Goal: Task Accomplishment & Management: Manage account settings

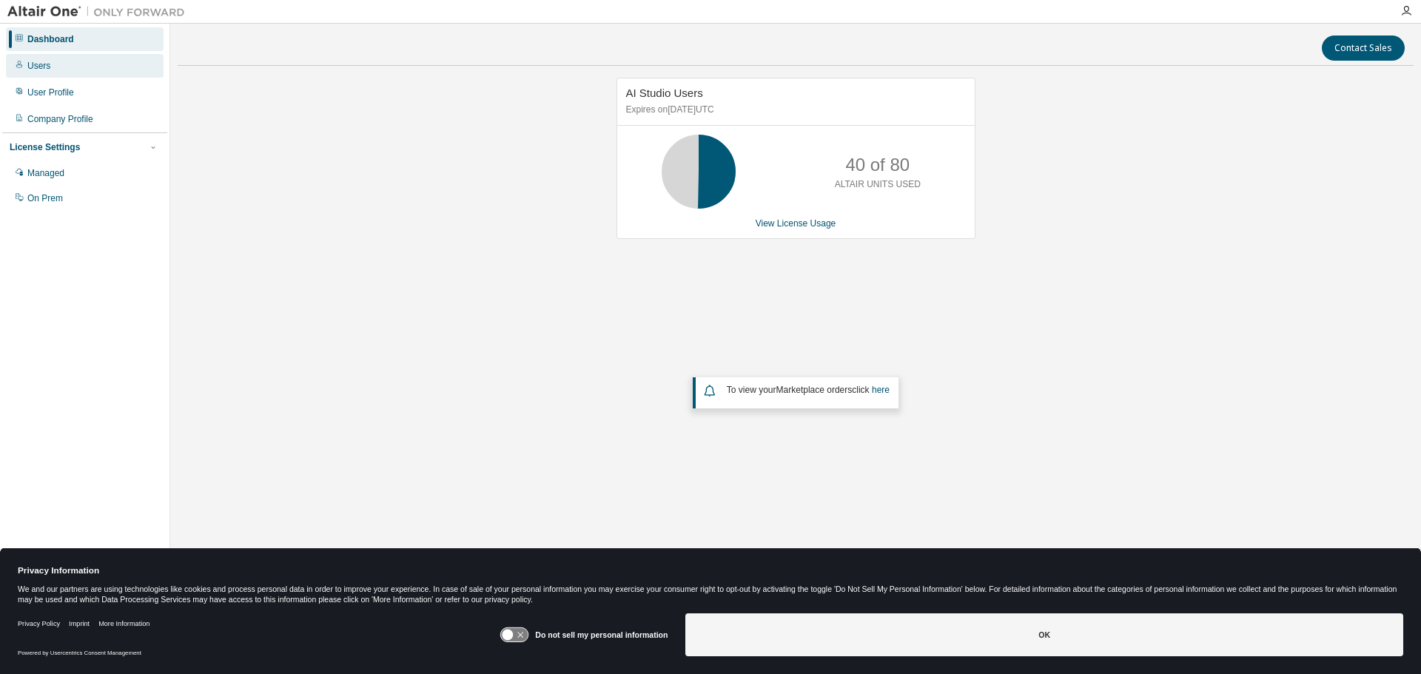
click at [52, 69] on div "Users" at bounding box center [85, 66] width 158 height 24
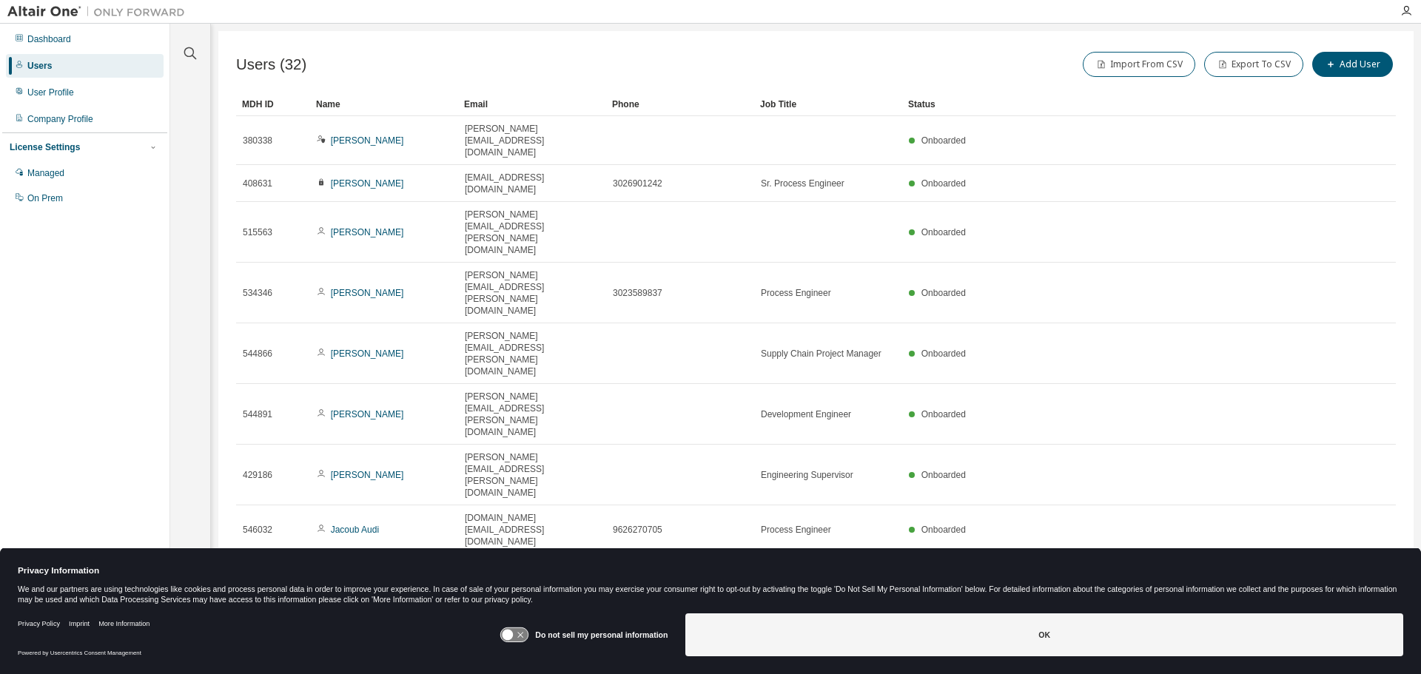
click at [1360, 666] on icon "button" at bounding box center [1358, 669] width 4 height 7
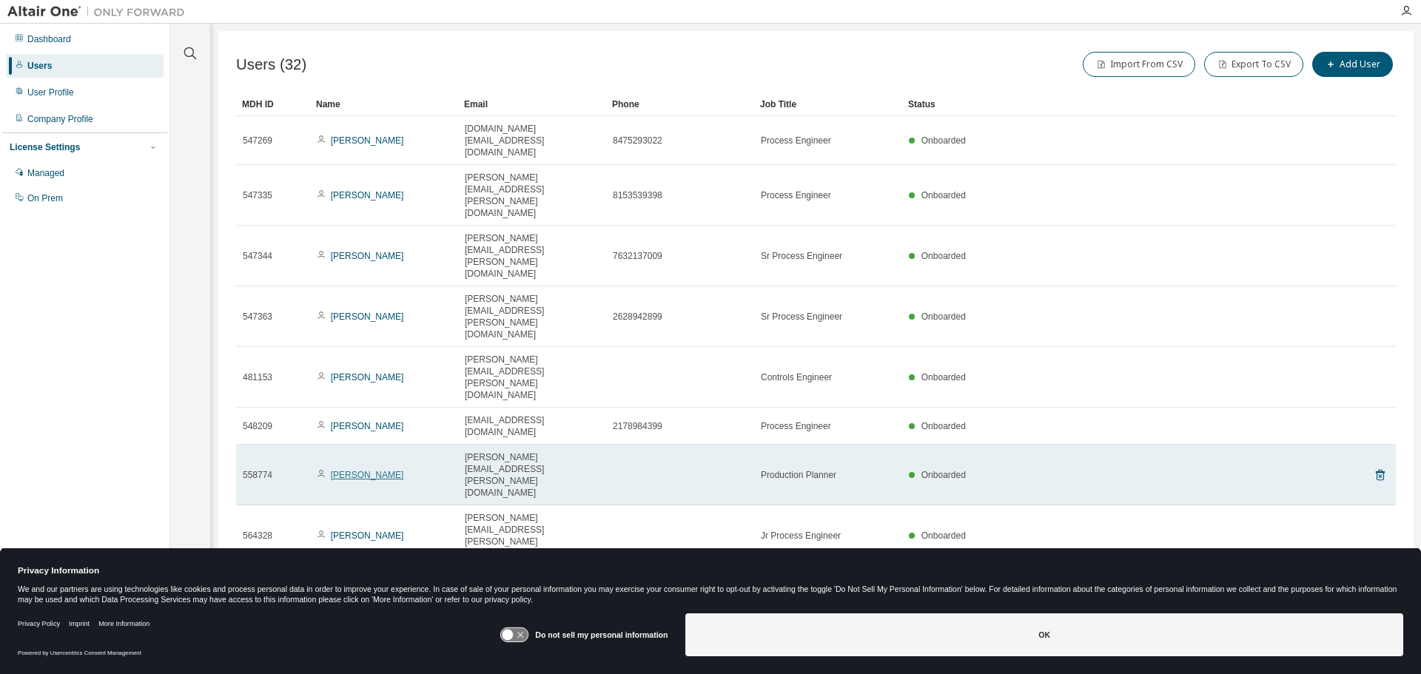
click at [349, 470] on link "[PERSON_NAME]" at bounding box center [367, 475] width 73 height 10
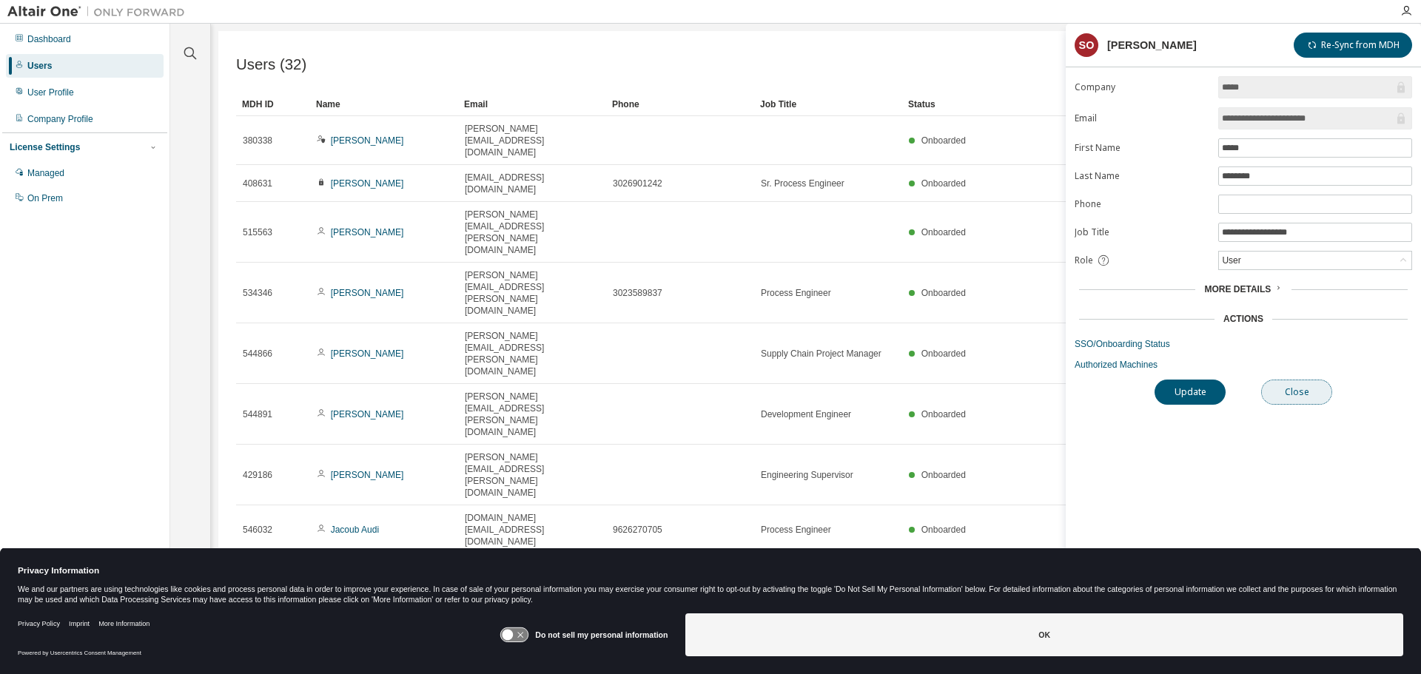
click at [1294, 392] on button "Close" at bounding box center [1296, 392] width 71 height 25
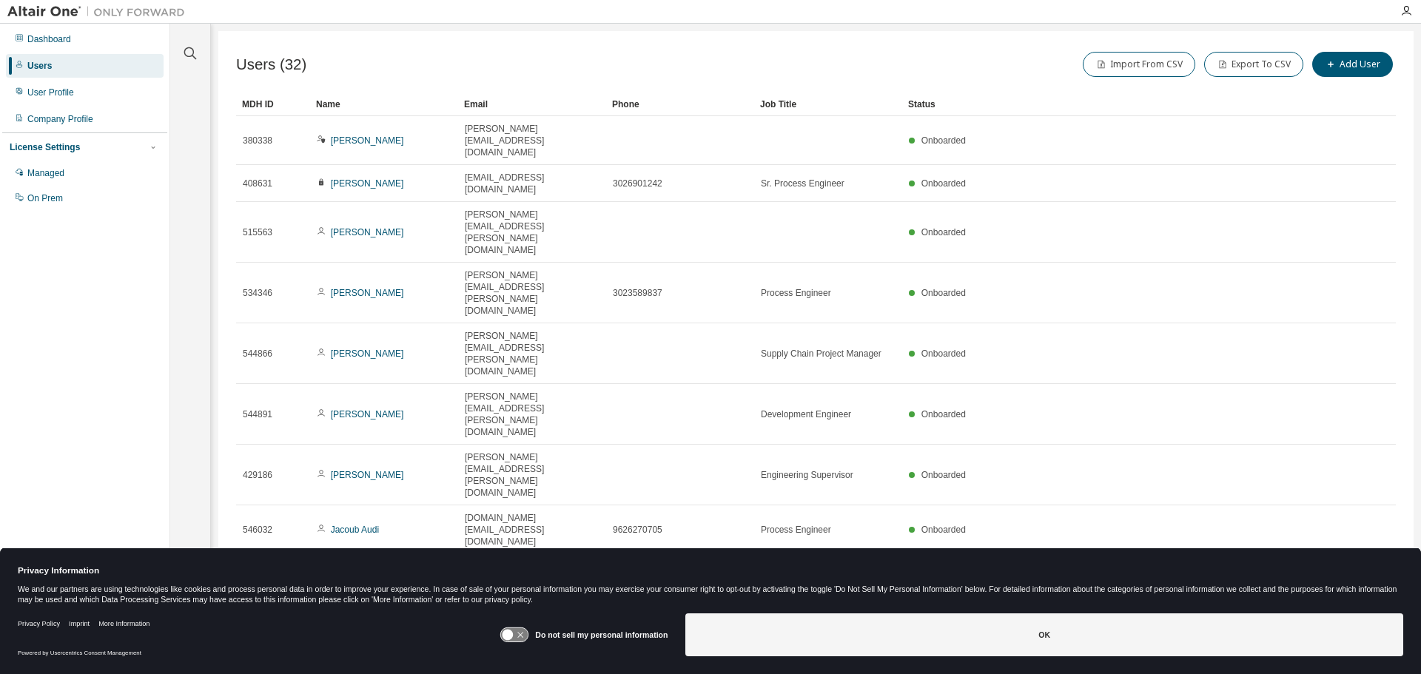
click at [1354, 661] on icon "button" at bounding box center [1358, 670] width 18 height 18
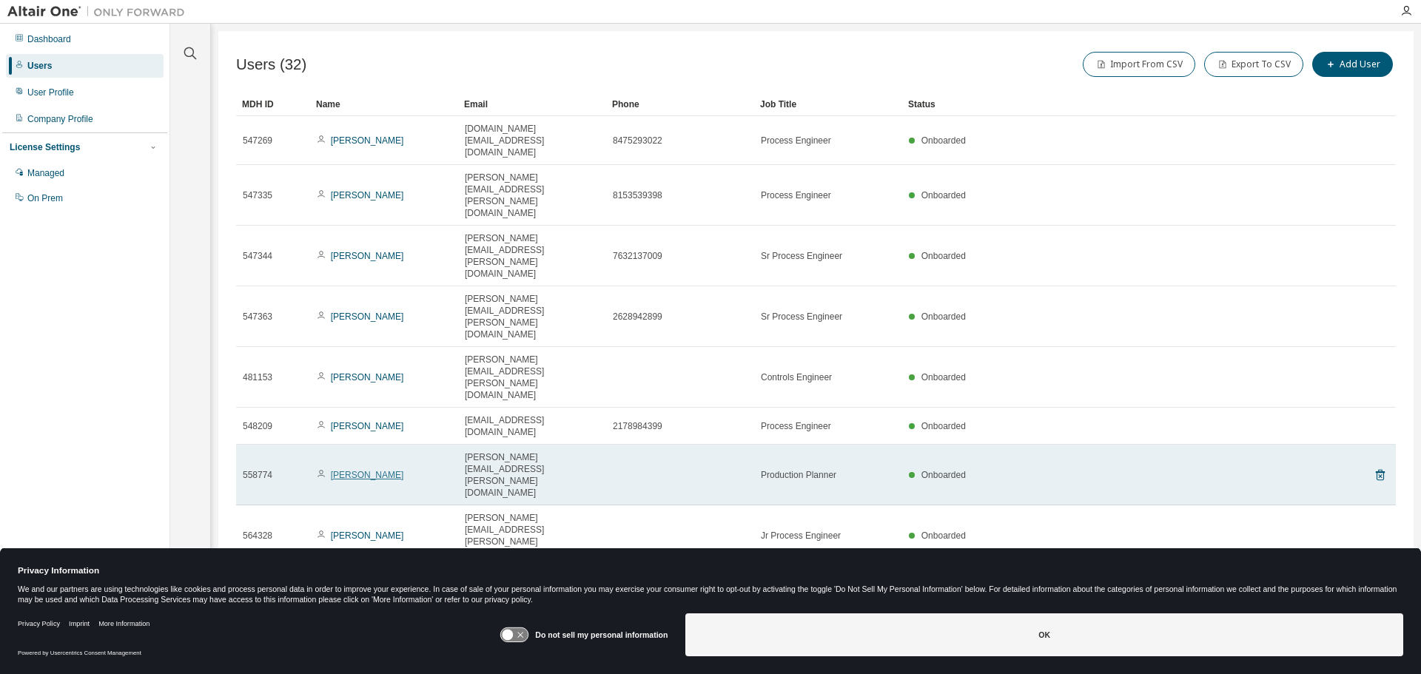
click at [340, 470] on link "Scott O'Connor" at bounding box center [367, 475] width 73 height 10
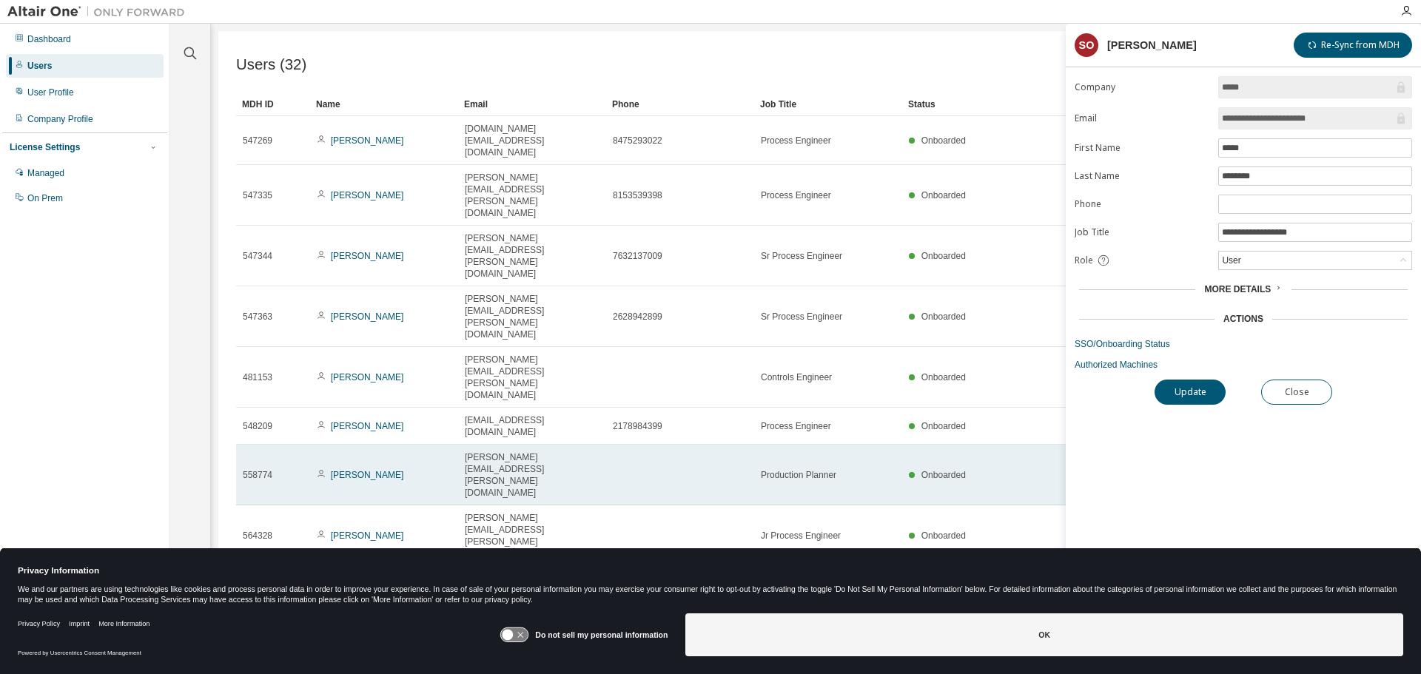
type input "*"
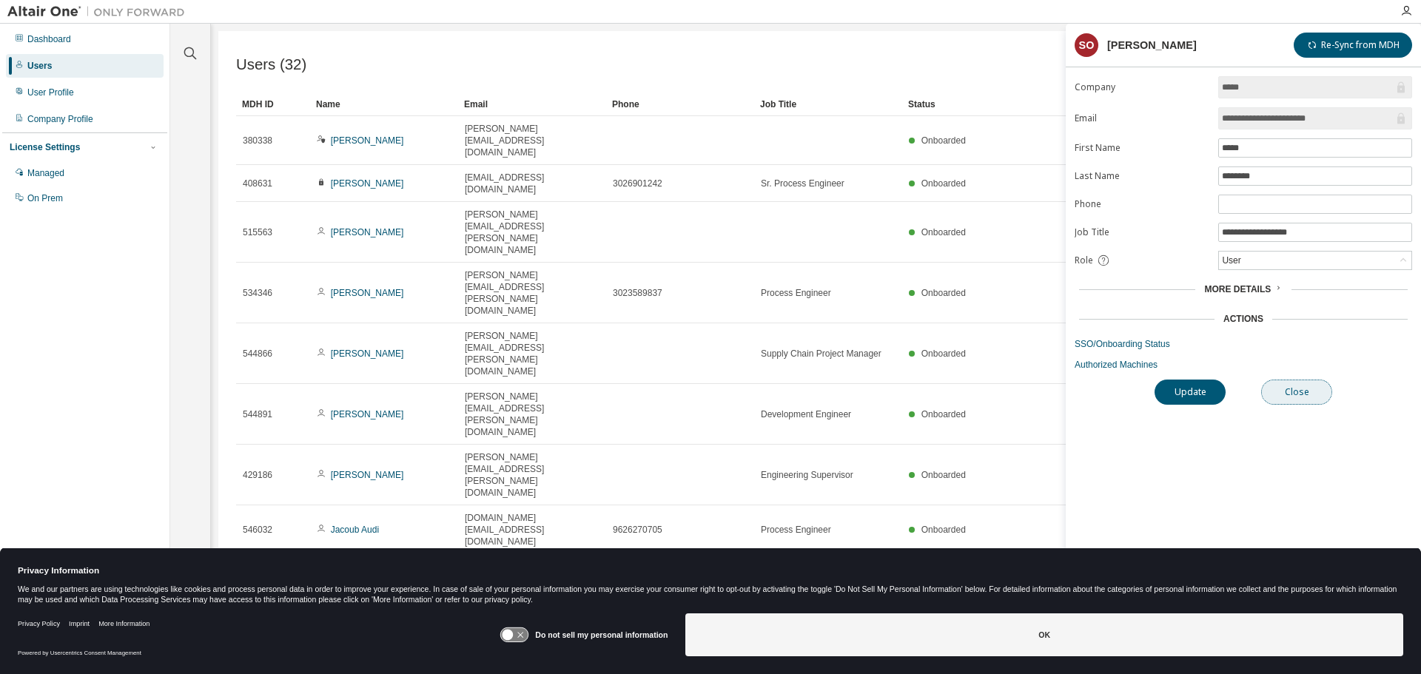
click at [1303, 388] on button "Close" at bounding box center [1296, 392] width 71 height 25
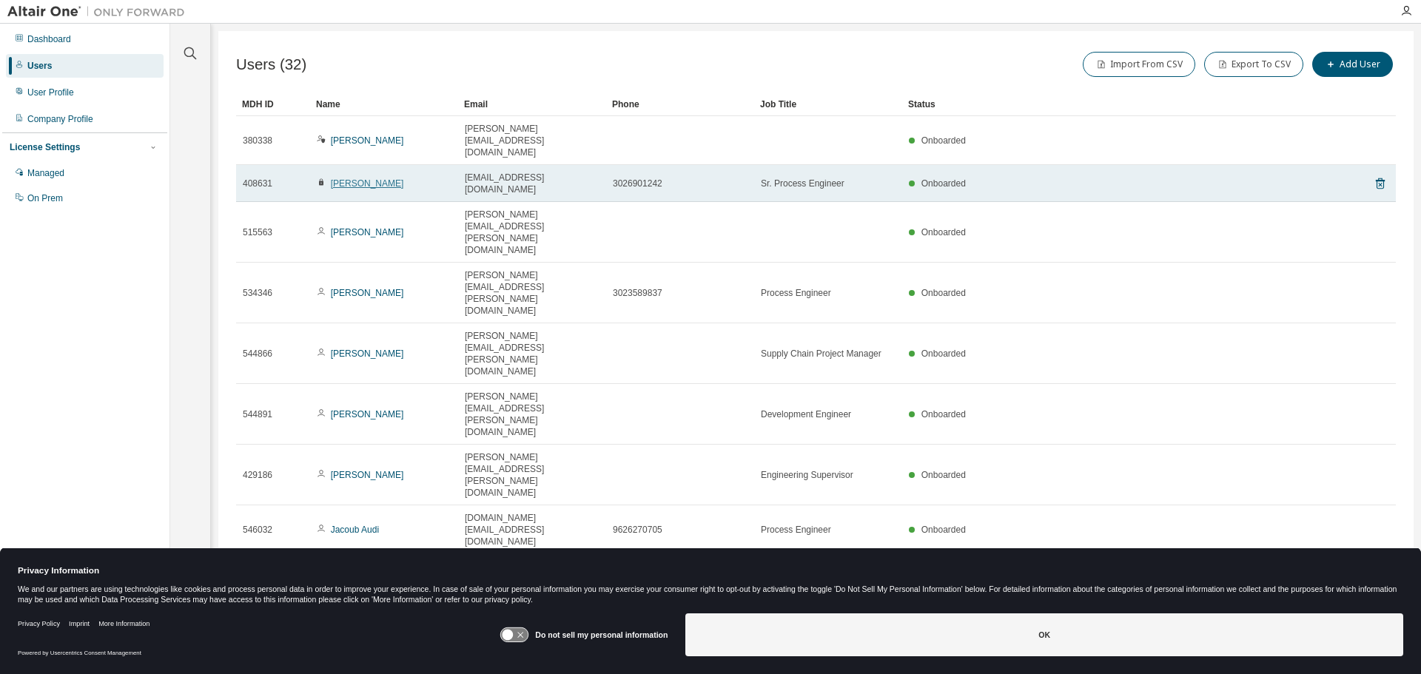
click at [354, 178] on link "Mark Drejza" at bounding box center [367, 183] width 73 height 10
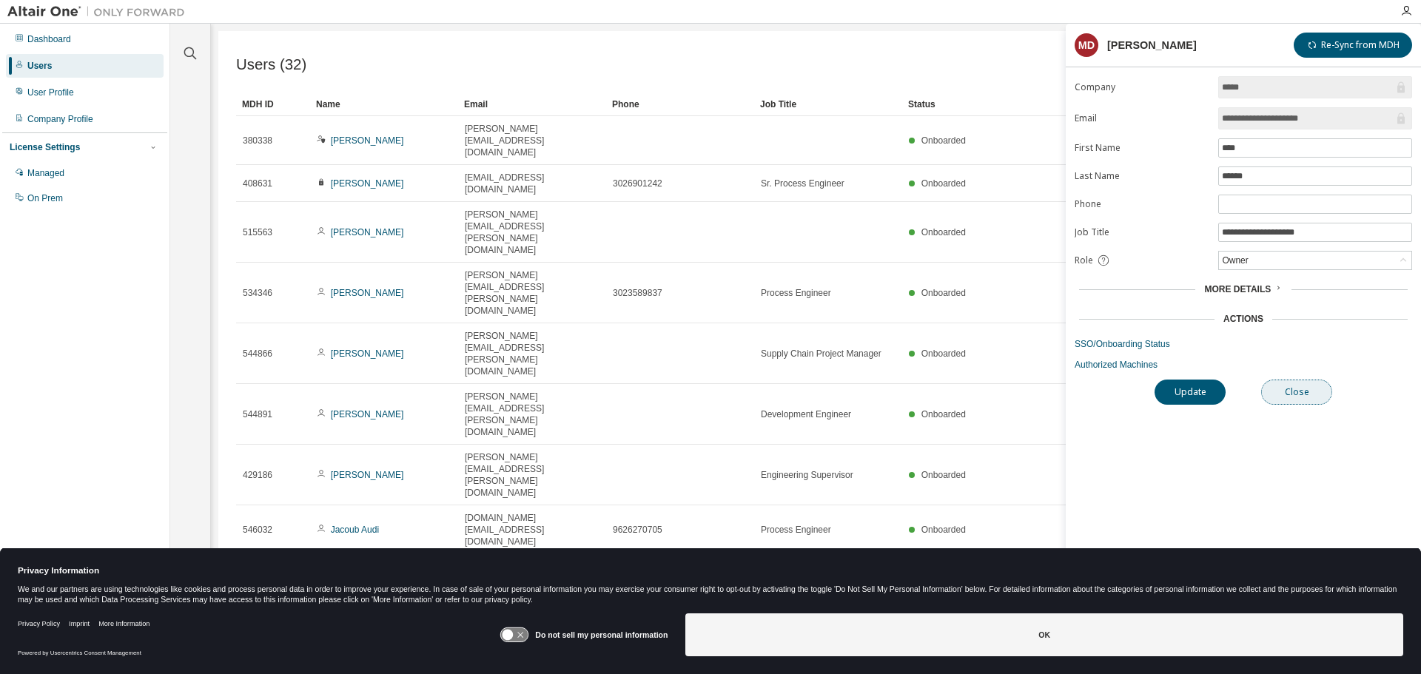
click at [1308, 386] on button "Close" at bounding box center [1296, 392] width 71 height 25
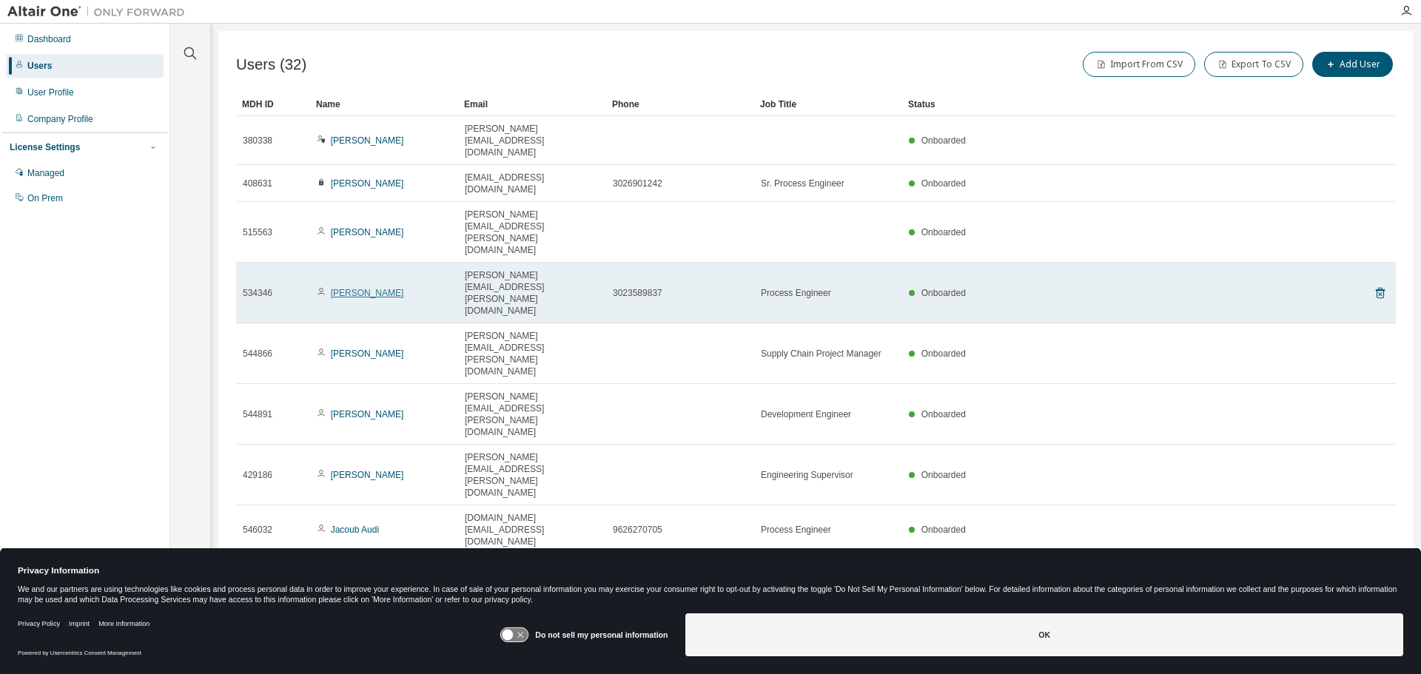
click at [357, 288] on link "Joseph Di Marco" at bounding box center [367, 293] width 73 height 10
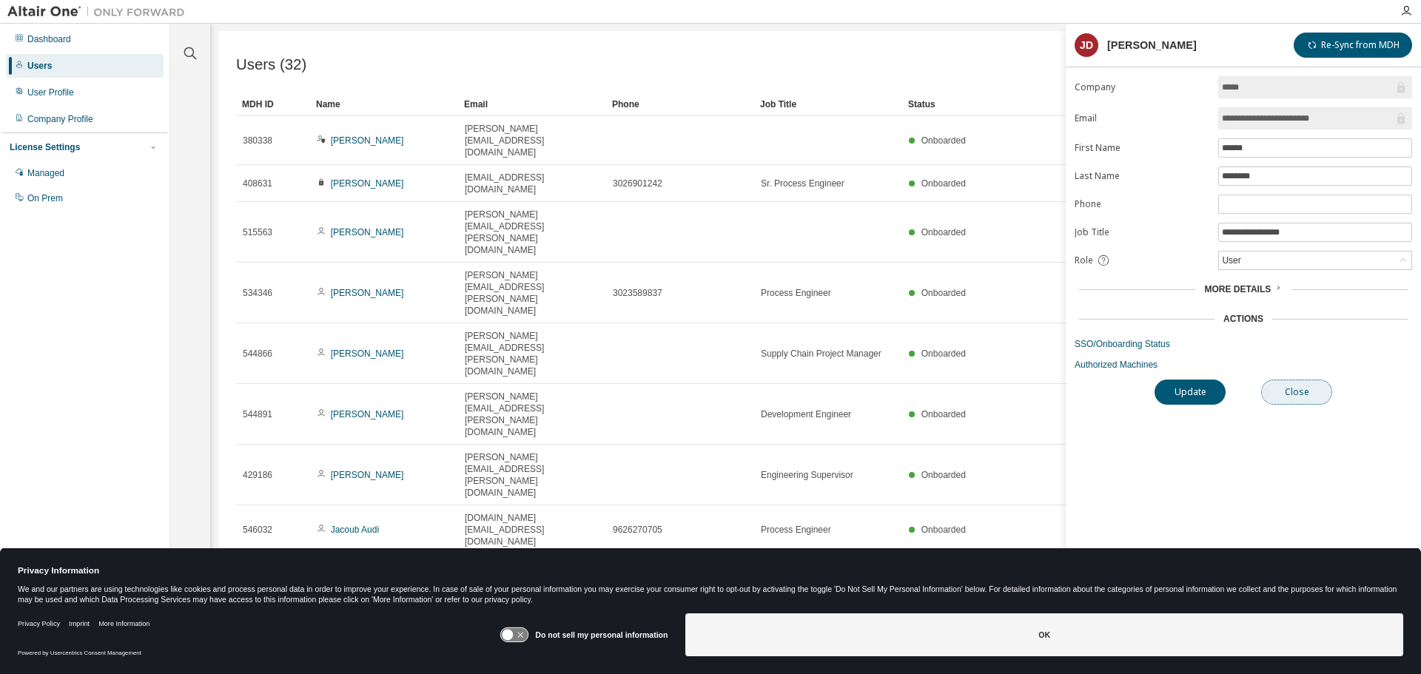
click at [1303, 388] on button "Close" at bounding box center [1296, 392] width 71 height 25
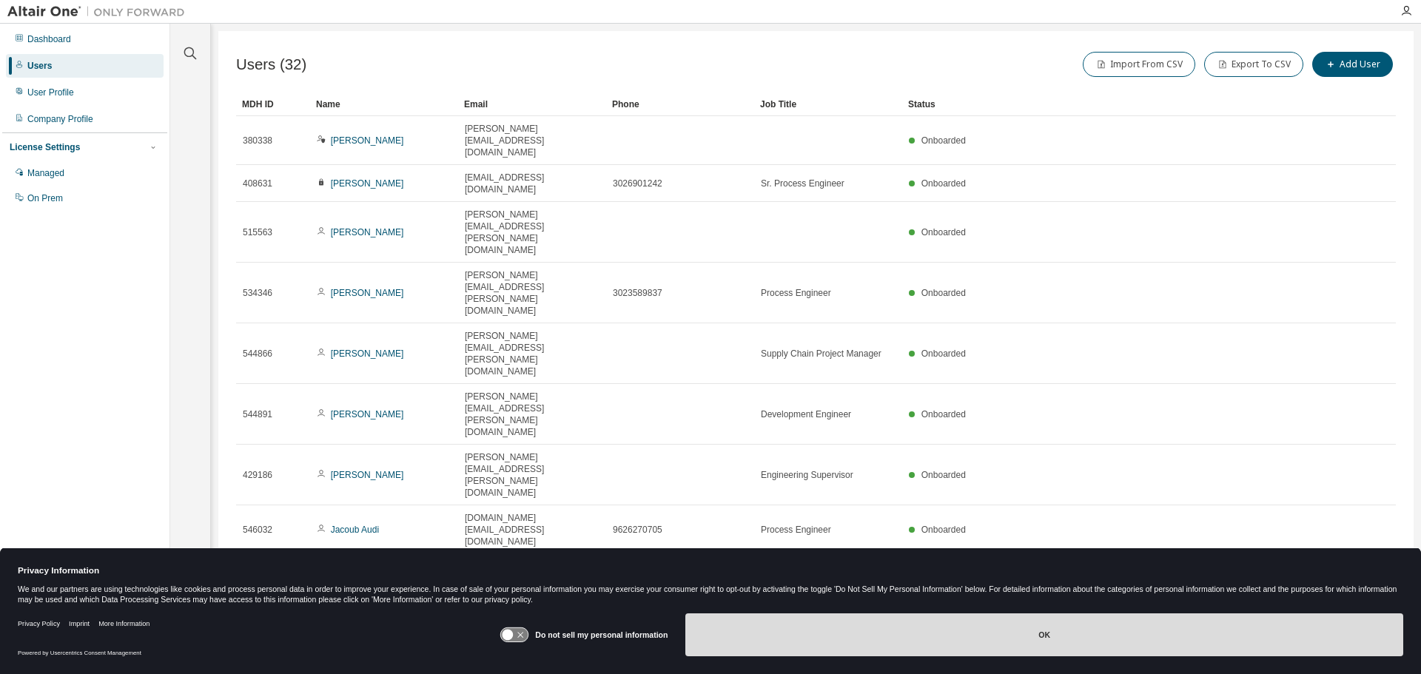
click at [1021, 626] on button "OK" at bounding box center [1044, 634] width 718 height 43
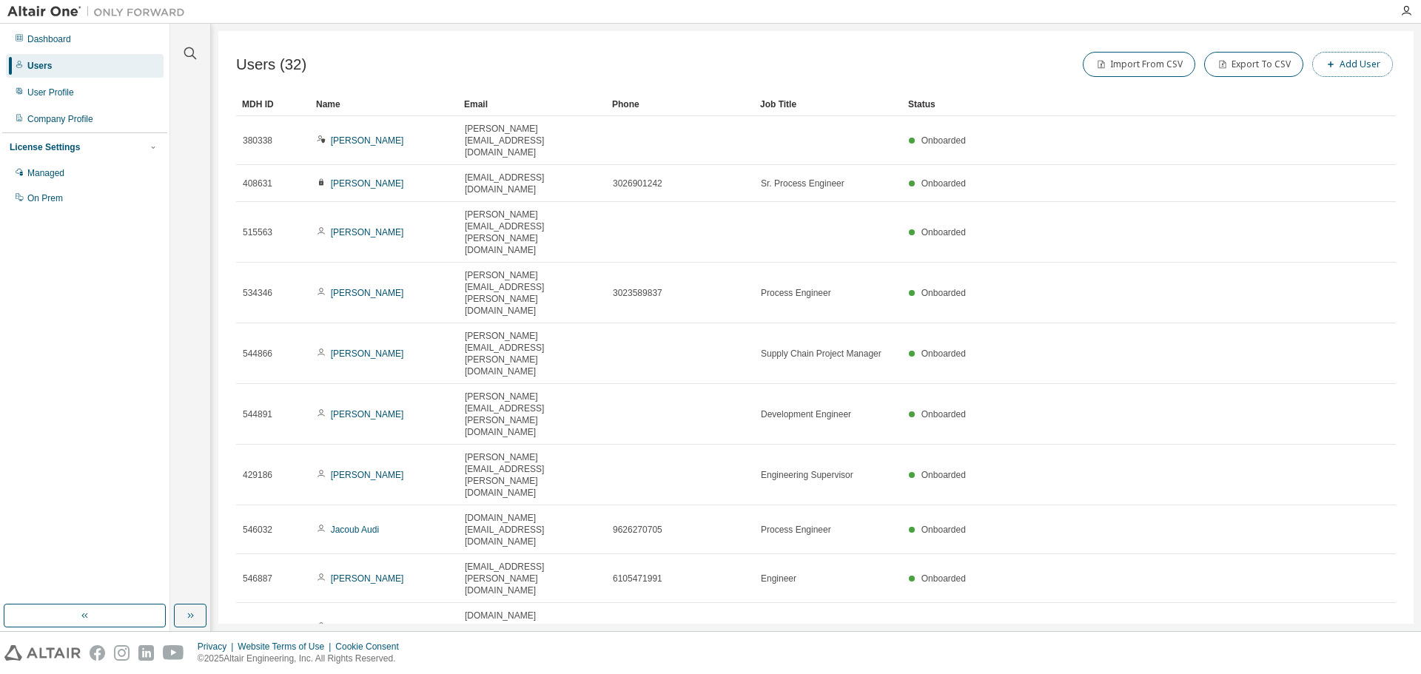
click at [1360, 63] on button "Add User" at bounding box center [1352, 64] width 81 height 25
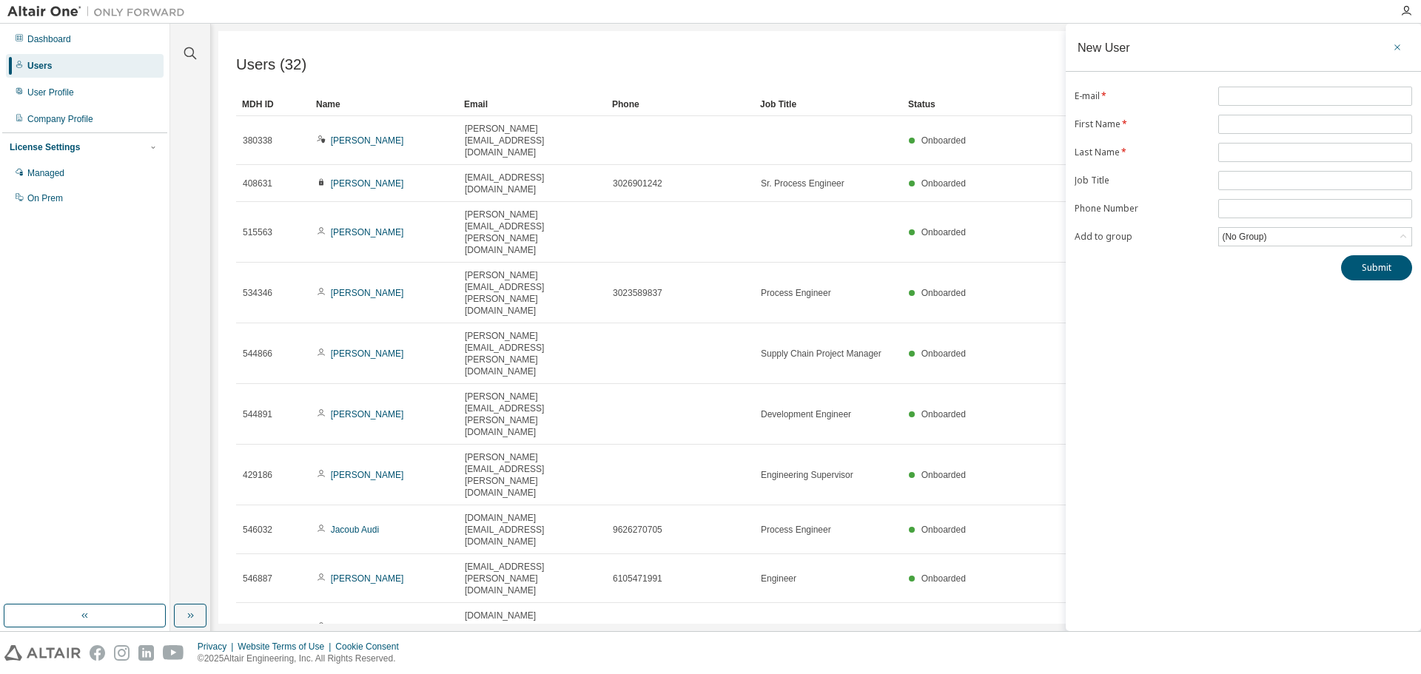
click at [1395, 49] on icon "button" at bounding box center [1397, 47] width 6 height 6
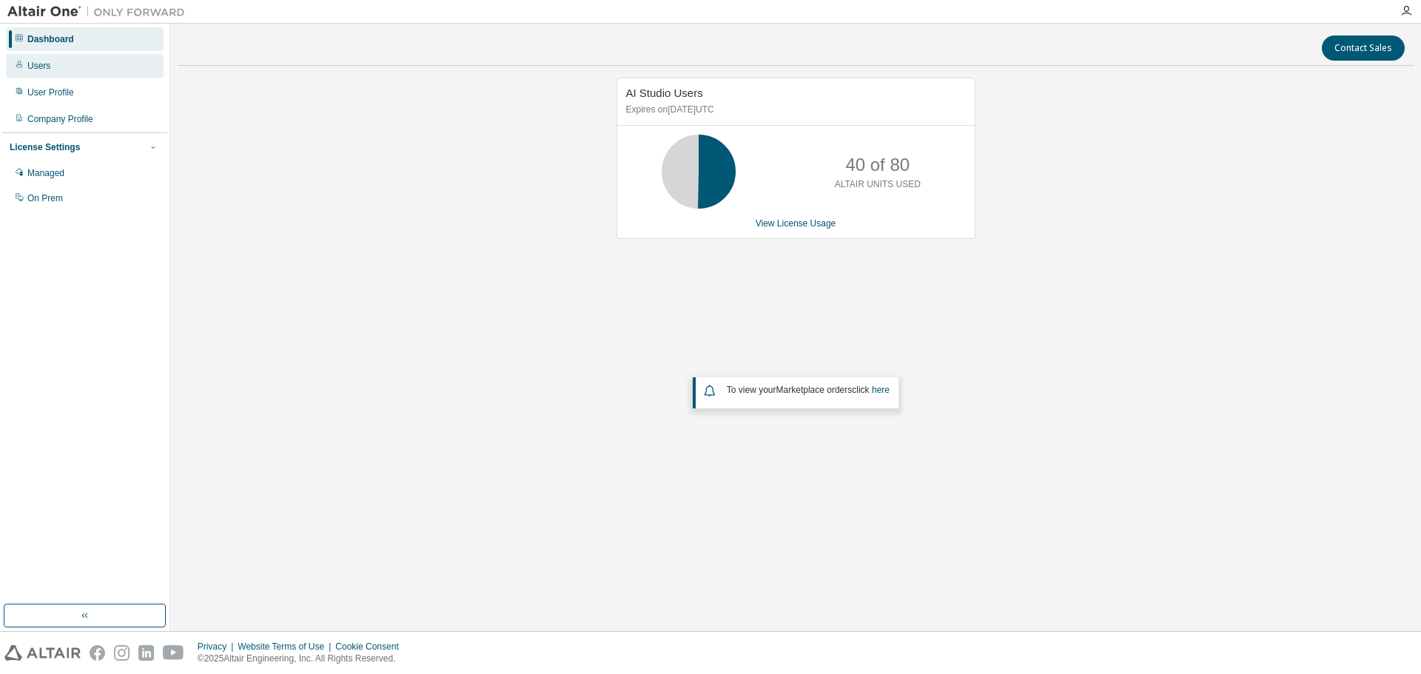
click at [29, 68] on div "Users" at bounding box center [38, 66] width 23 height 12
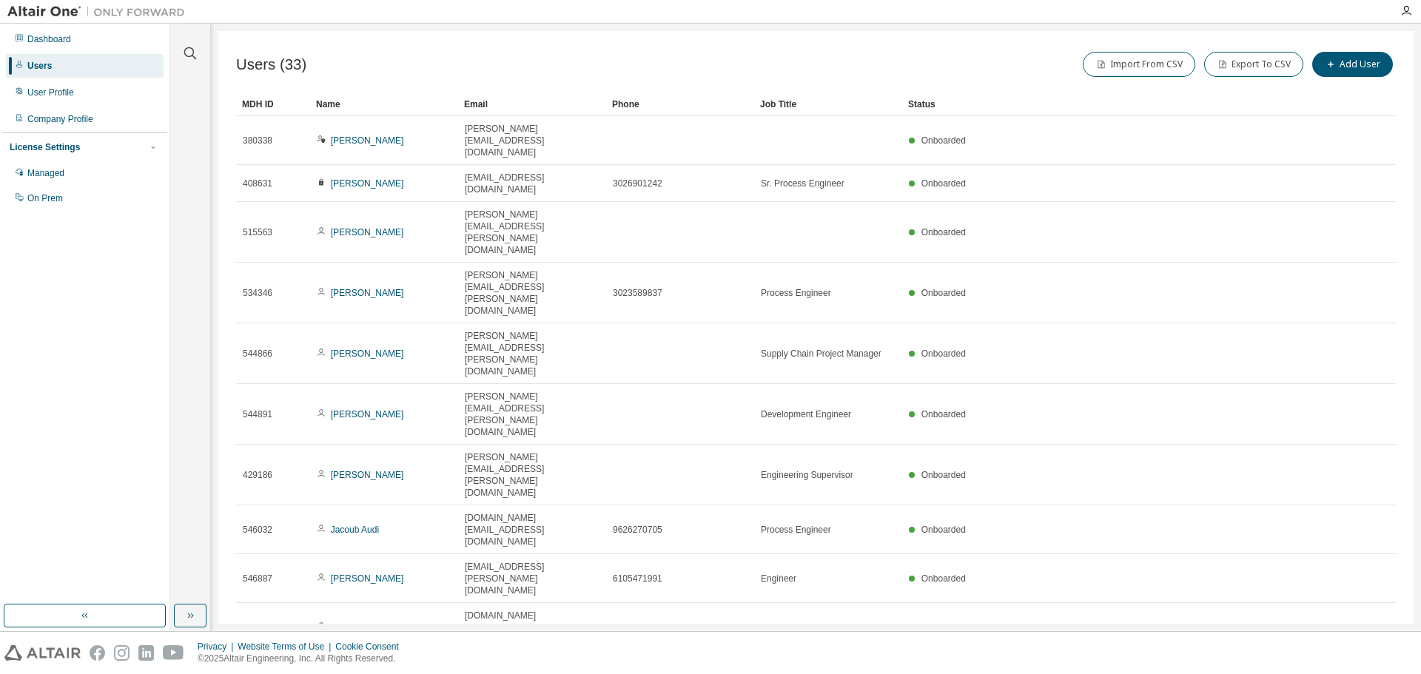
click at [1380, 661] on icon "button" at bounding box center [1380, 670] width 18 height 18
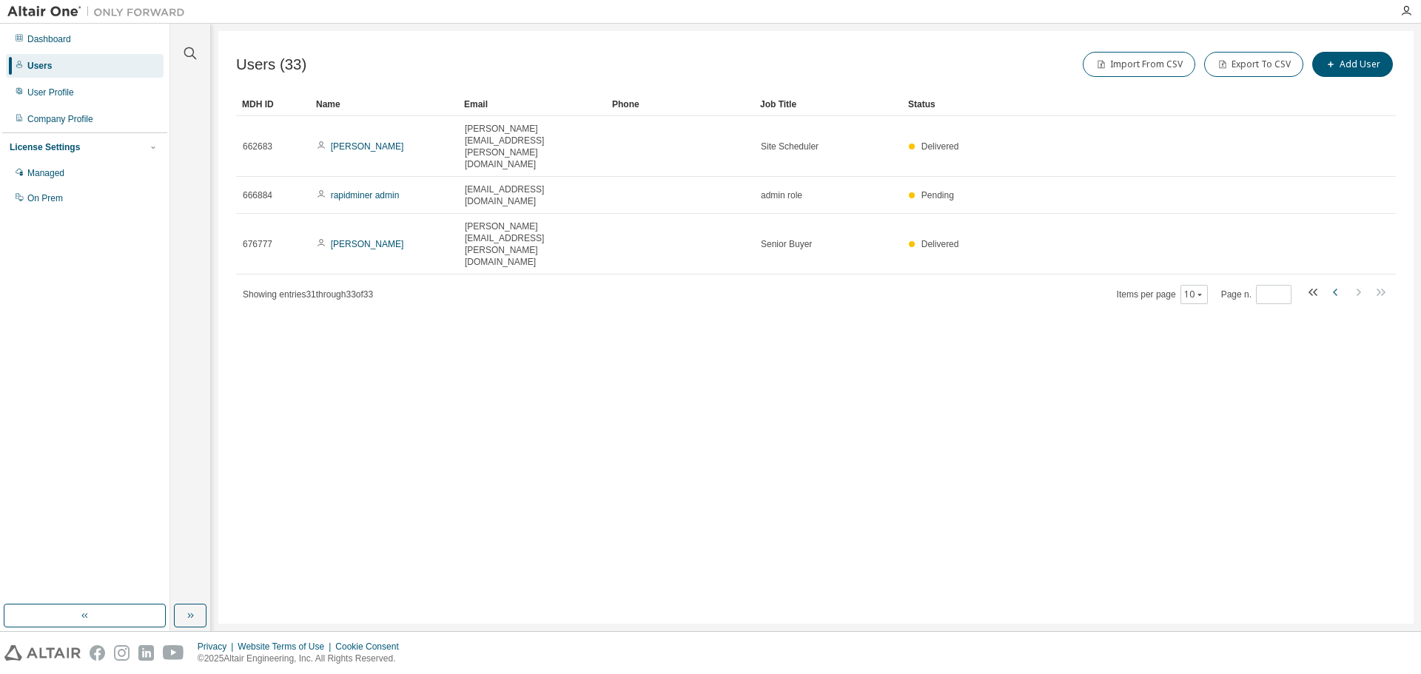
click at [1334, 283] on icon "button" at bounding box center [1336, 292] width 18 height 18
type input "*"
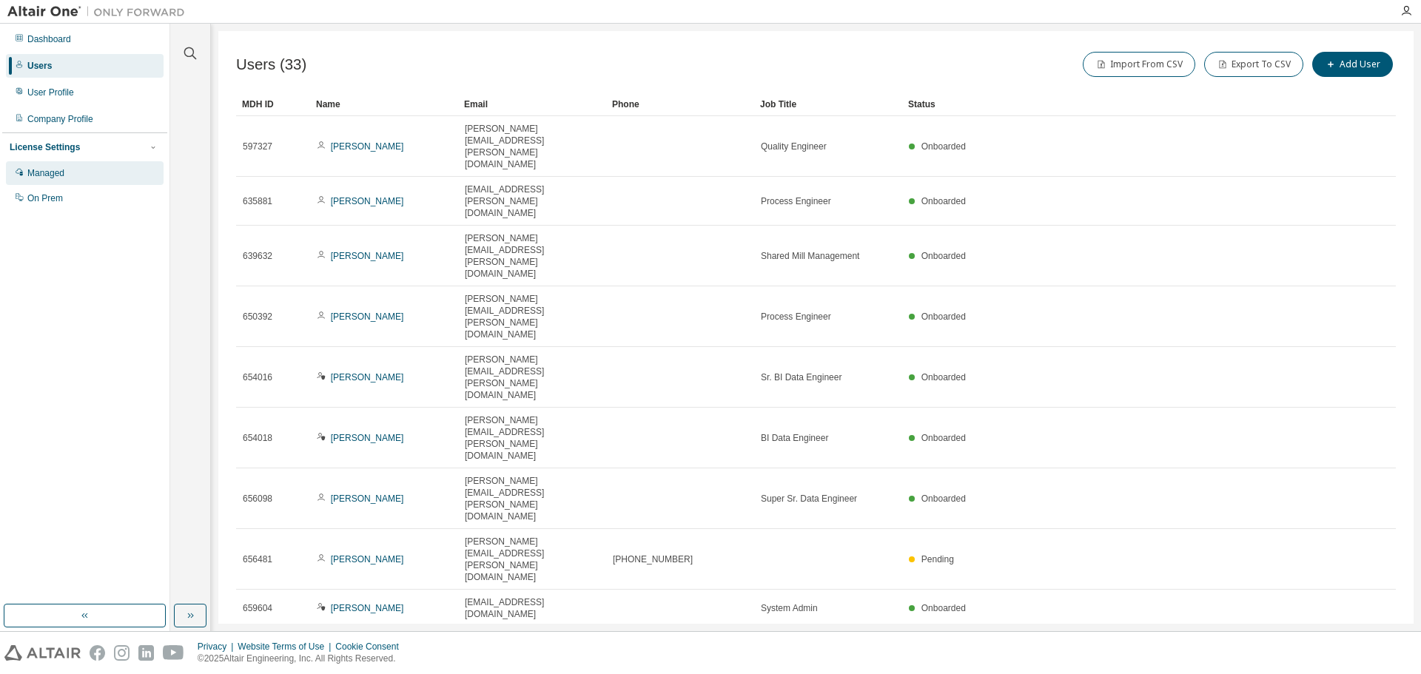
click at [48, 178] on div "Managed" at bounding box center [45, 173] width 37 height 12
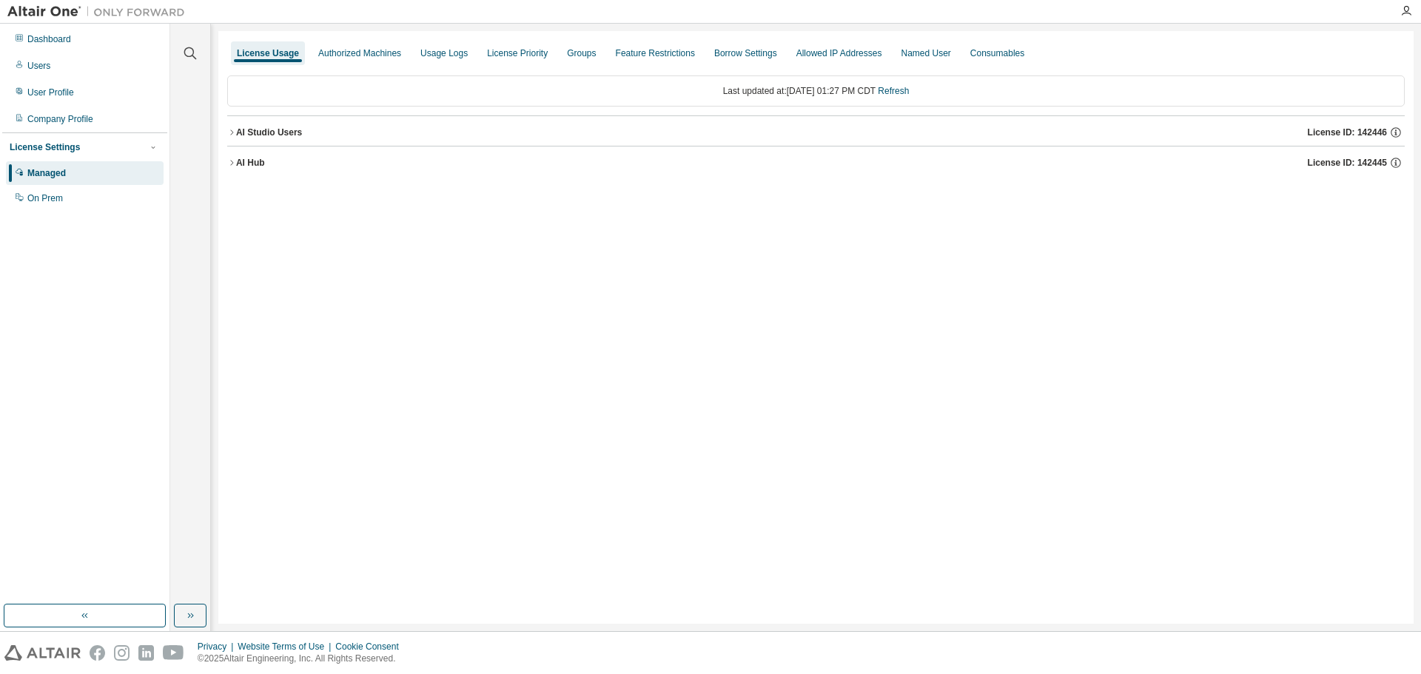
click at [231, 130] on icon "button" at bounding box center [231, 132] width 9 height 9
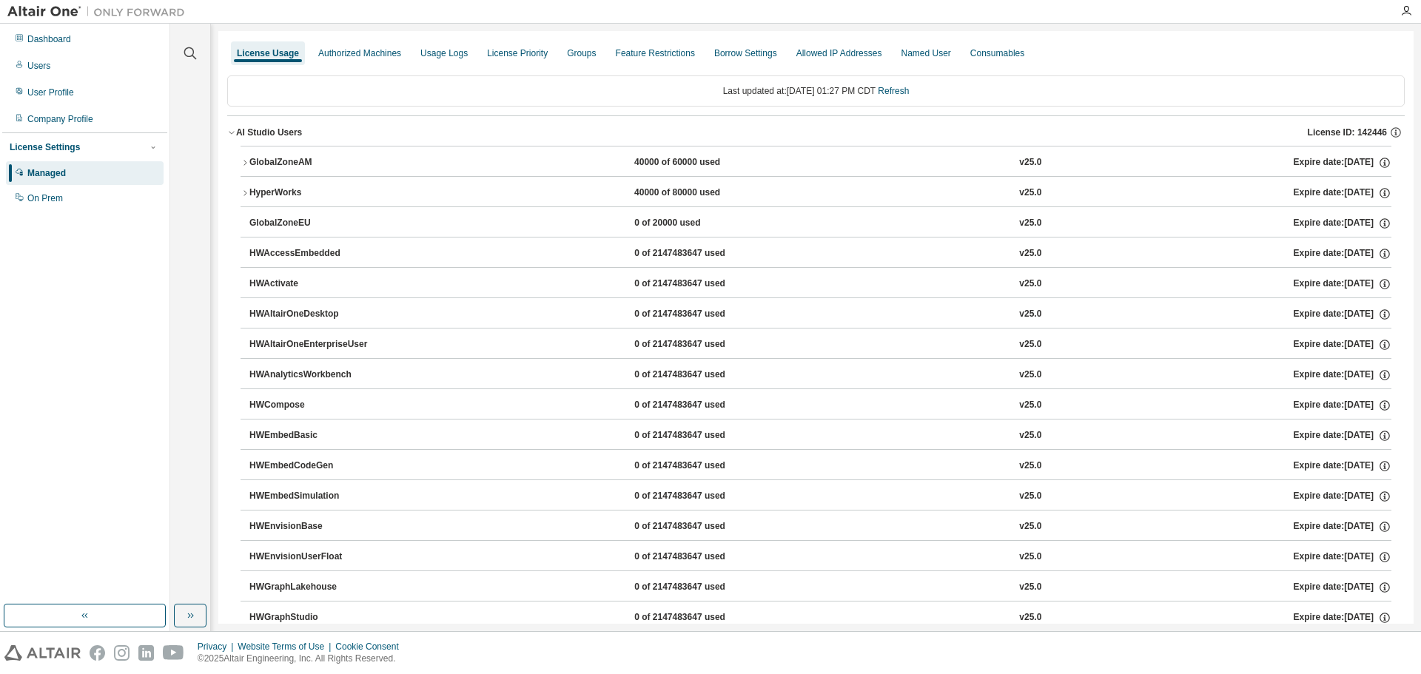
click at [229, 131] on icon "button" at bounding box center [231, 132] width 9 height 9
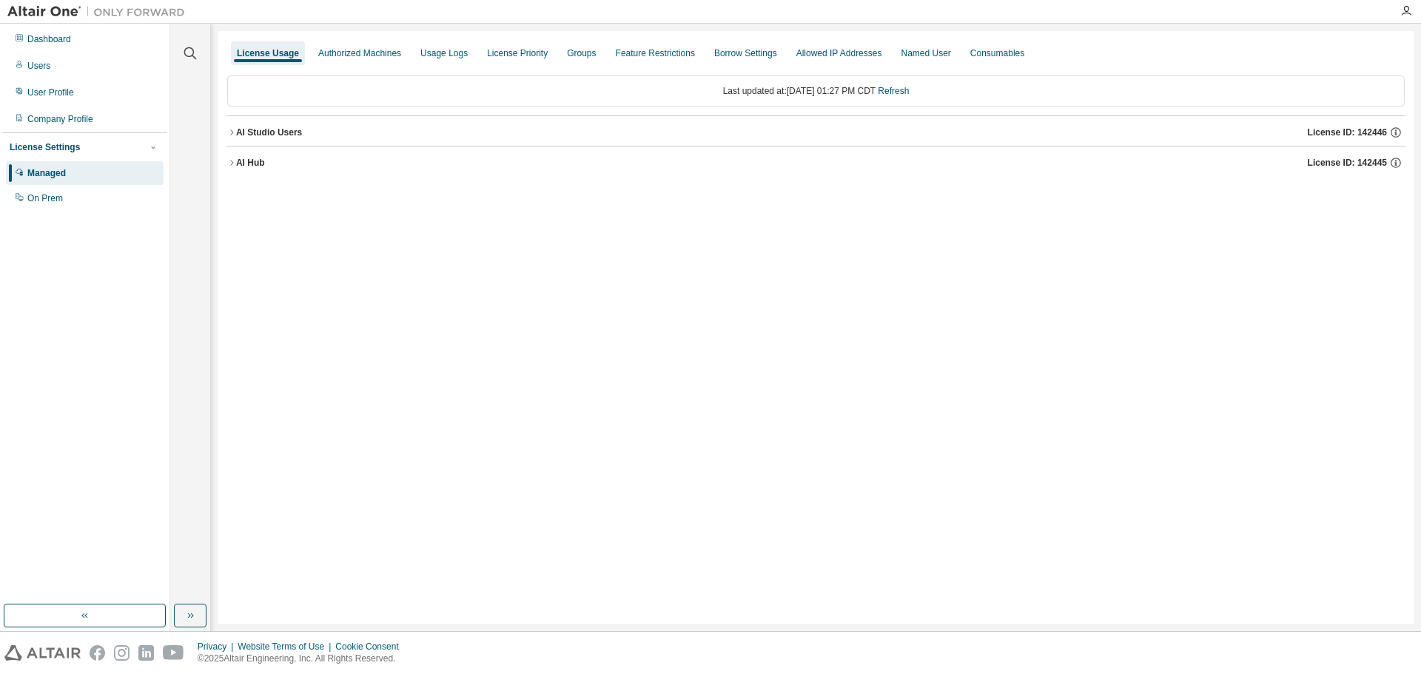
click at [229, 164] on icon "button" at bounding box center [231, 162] width 9 height 9
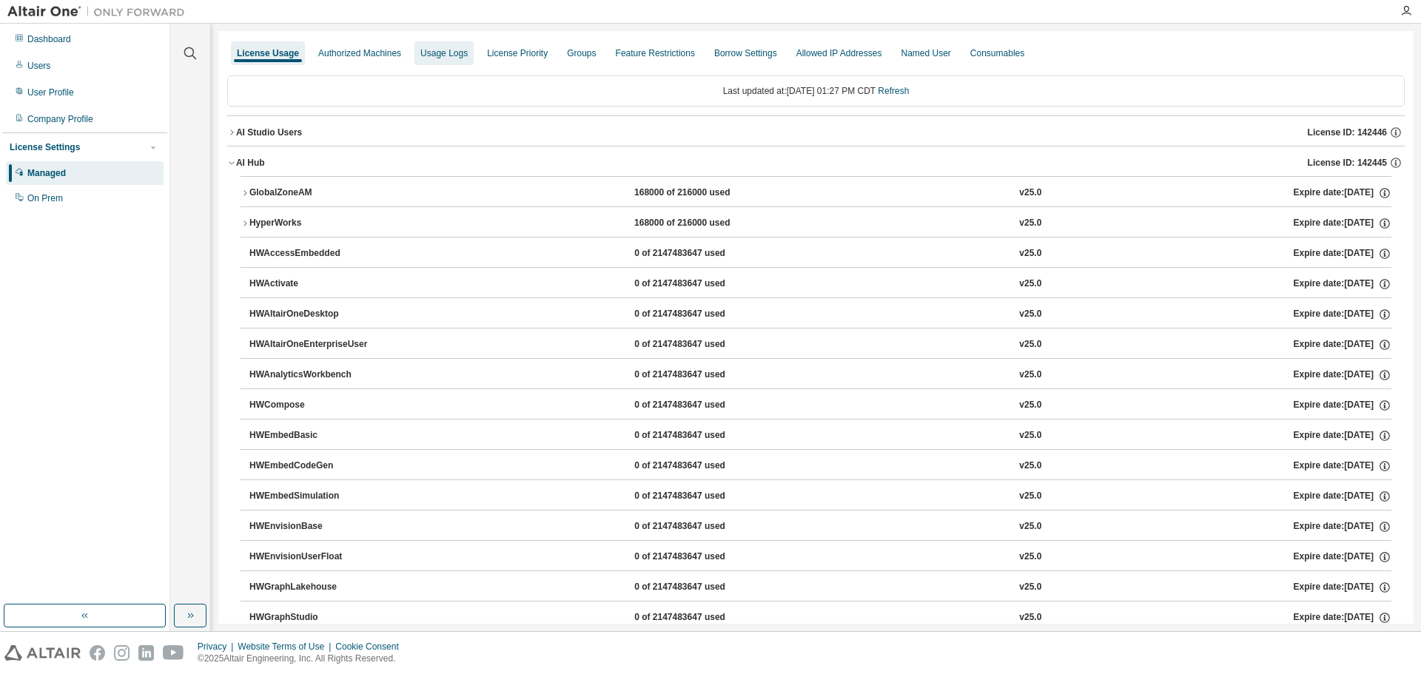
click at [437, 54] on div "Usage Logs" at bounding box center [443, 53] width 47 height 12
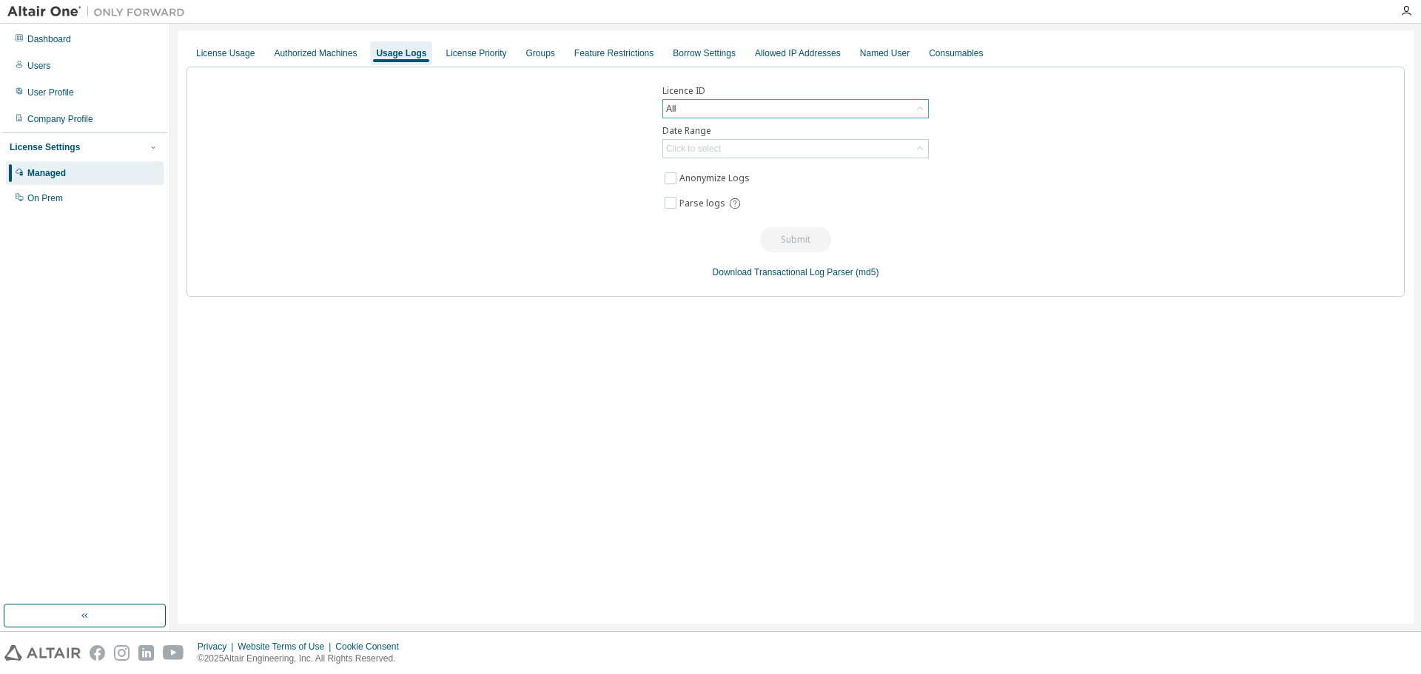
click at [904, 115] on div "All" at bounding box center [795, 109] width 265 height 18
click at [872, 53] on div "Named User" at bounding box center [885, 53] width 50 height 12
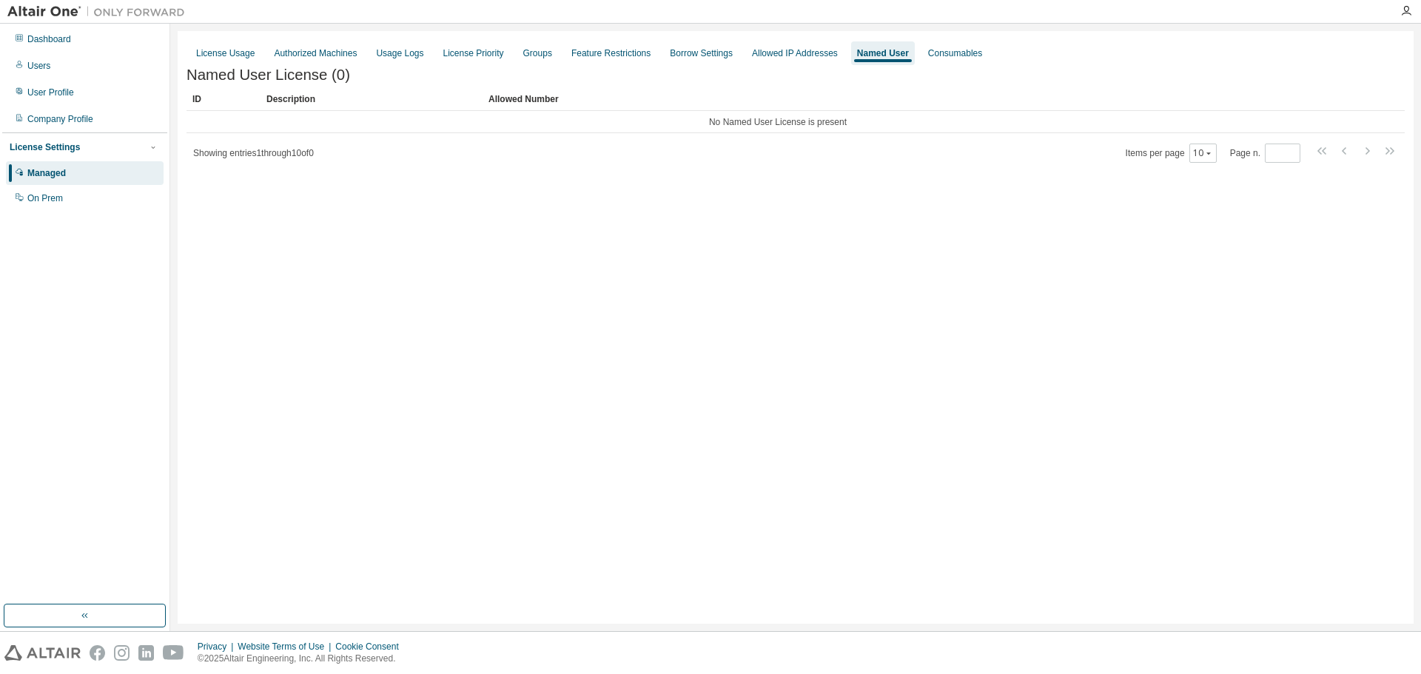
click at [226, 49] on div "License Usage" at bounding box center [225, 53] width 58 height 12
